Goal: Information Seeking & Learning: Learn about a topic

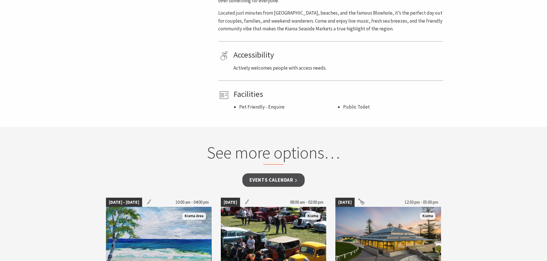
scroll to position [344, 0]
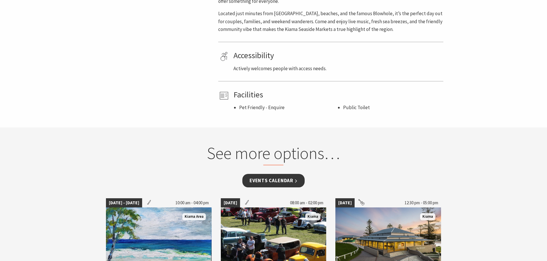
click at [268, 178] on link "Events Calendar" at bounding box center [273, 180] width 62 height 13
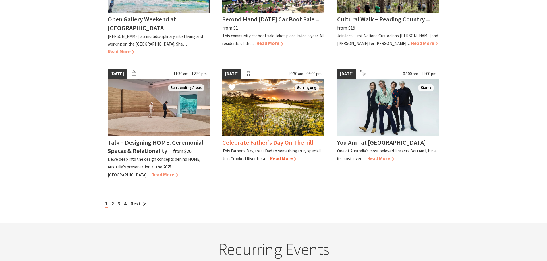
scroll to position [488, 0]
click at [112, 201] on link "2" at bounding box center [112, 204] width 3 height 6
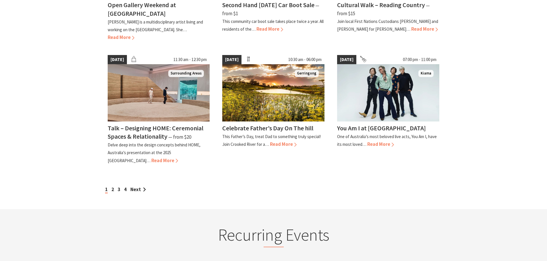
scroll to position [517, 0]
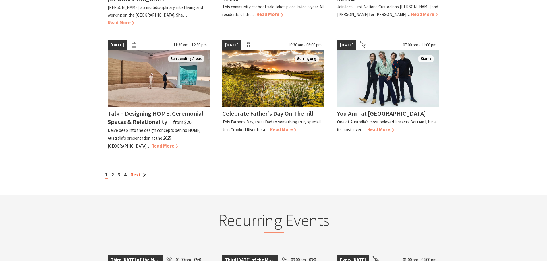
click at [137, 172] on link "Next" at bounding box center [137, 175] width 15 height 6
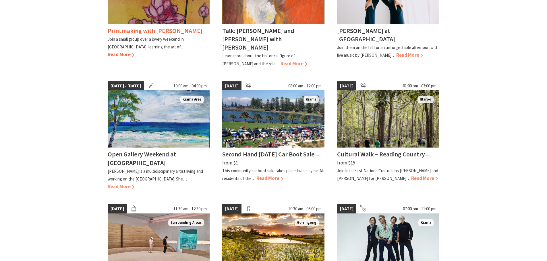
scroll to position [459, 0]
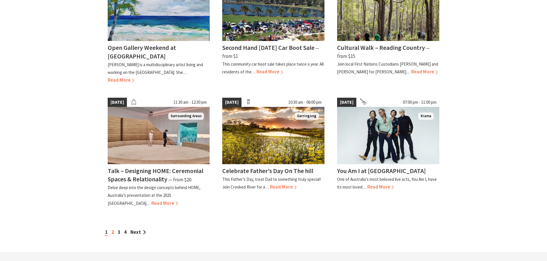
click at [112, 229] on link "2" at bounding box center [112, 232] width 3 height 6
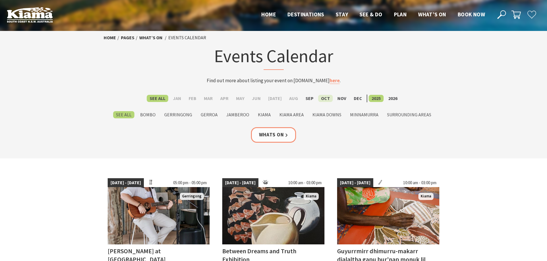
click at [319, 98] on label "Oct" at bounding box center [325, 98] width 15 height 7
click at [0, 0] on input "Oct" at bounding box center [0, 0] width 0 height 0
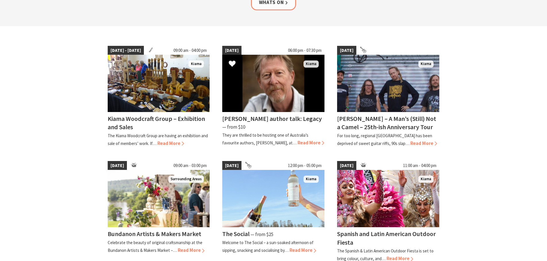
scroll to position [143, 0]
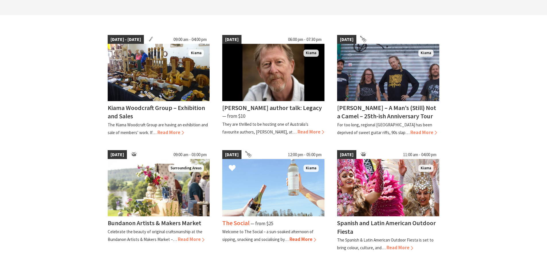
click at [300, 240] on span "Read More" at bounding box center [302, 239] width 27 height 6
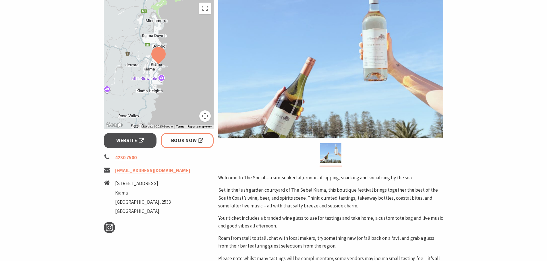
scroll to position [115, 0]
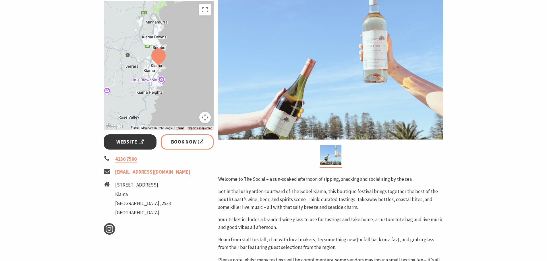
click at [127, 143] on span "Website" at bounding box center [130, 142] width 28 height 8
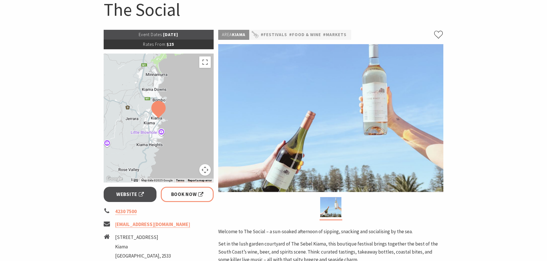
scroll to position [57, 0]
